Goal: Navigation & Orientation: Find specific page/section

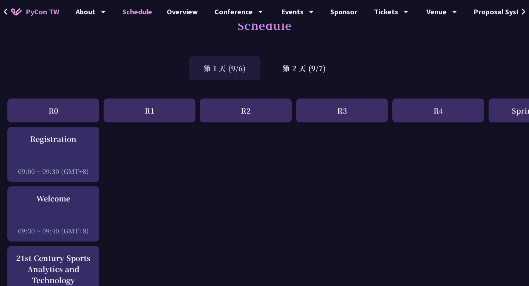
scroll to position [24, 0]
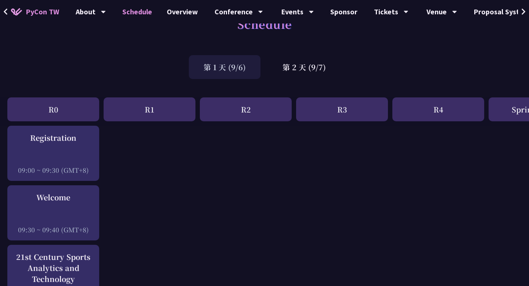
click at [150, 121] on div "R1" at bounding box center [150, 109] width 92 height 24
click at [160, 107] on div "R1" at bounding box center [150, 109] width 92 height 24
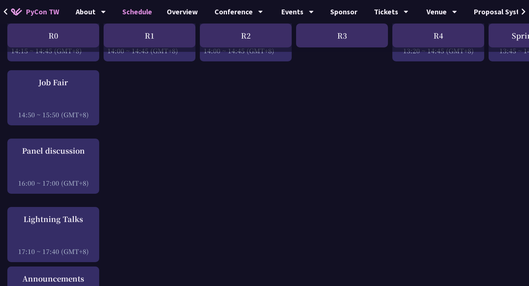
scroll to position [944, 0]
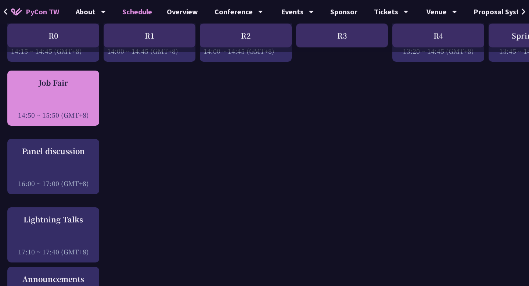
click at [75, 102] on div at bounding box center [53, 104] width 85 height 11
click at [89, 96] on div "Job Fair 14:50 ~ 15:50 (GMT+8)" at bounding box center [53, 98] width 85 height 42
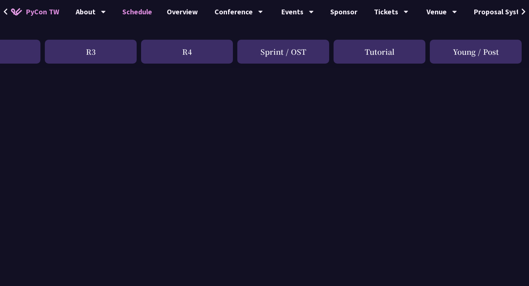
scroll to position [0, 251]
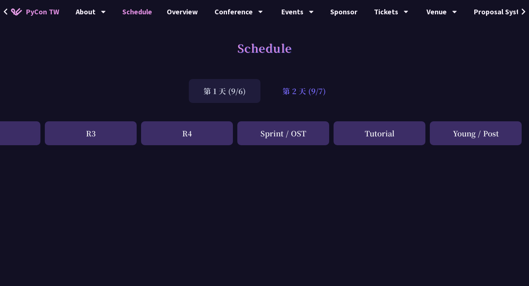
click at [306, 89] on div "第 2 天 (9/7)" at bounding box center [304, 91] width 73 height 24
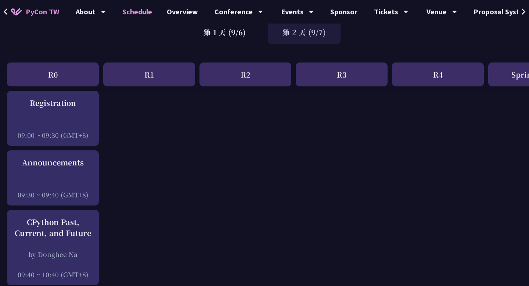
scroll to position [0, 0]
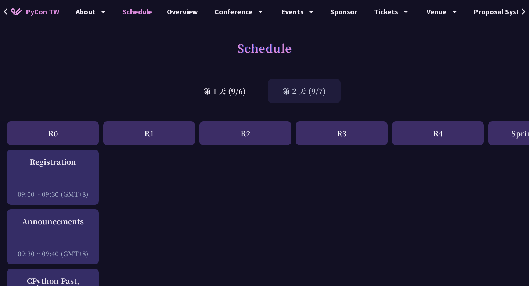
click at [157, 133] on div "R1" at bounding box center [149, 133] width 92 height 24
click at [199, 133] on div "R0 R1 R2 R3 R4 Sprint / OST Tutorial Young / Post" at bounding box center [390, 135] width 781 height 28
click at [340, 133] on div "R3" at bounding box center [342, 133] width 92 height 24
click at [421, 133] on div "R4" at bounding box center [438, 133] width 92 height 24
click at [512, 131] on div "Sprint / OST" at bounding box center [535, 133] width 92 height 24
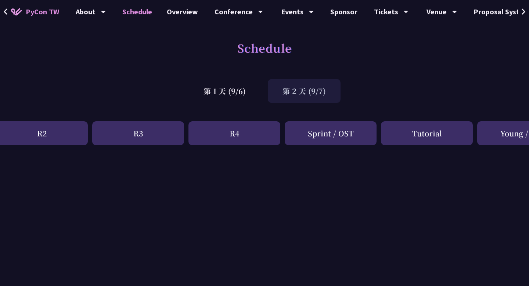
scroll to position [0, 239]
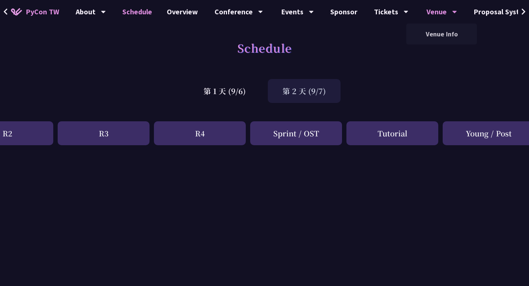
click at [106, 18] on div "Venue" at bounding box center [91, 12] width 30 height 24
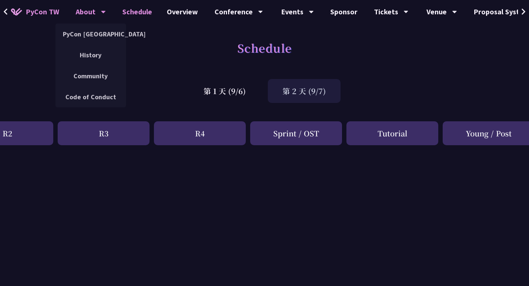
click at [106, 15] on div "About PyCon [GEOGRAPHIC_DATA] History Community Code of Conduct" at bounding box center [91, 12] width 49 height 24
click at [99, 56] on link "History" at bounding box center [91, 54] width 71 height 17
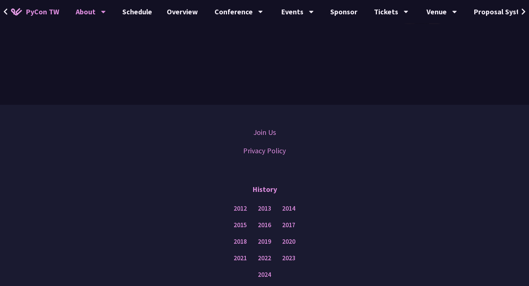
scroll to position [1785, 0]
